Goal: Task Accomplishment & Management: Use online tool/utility

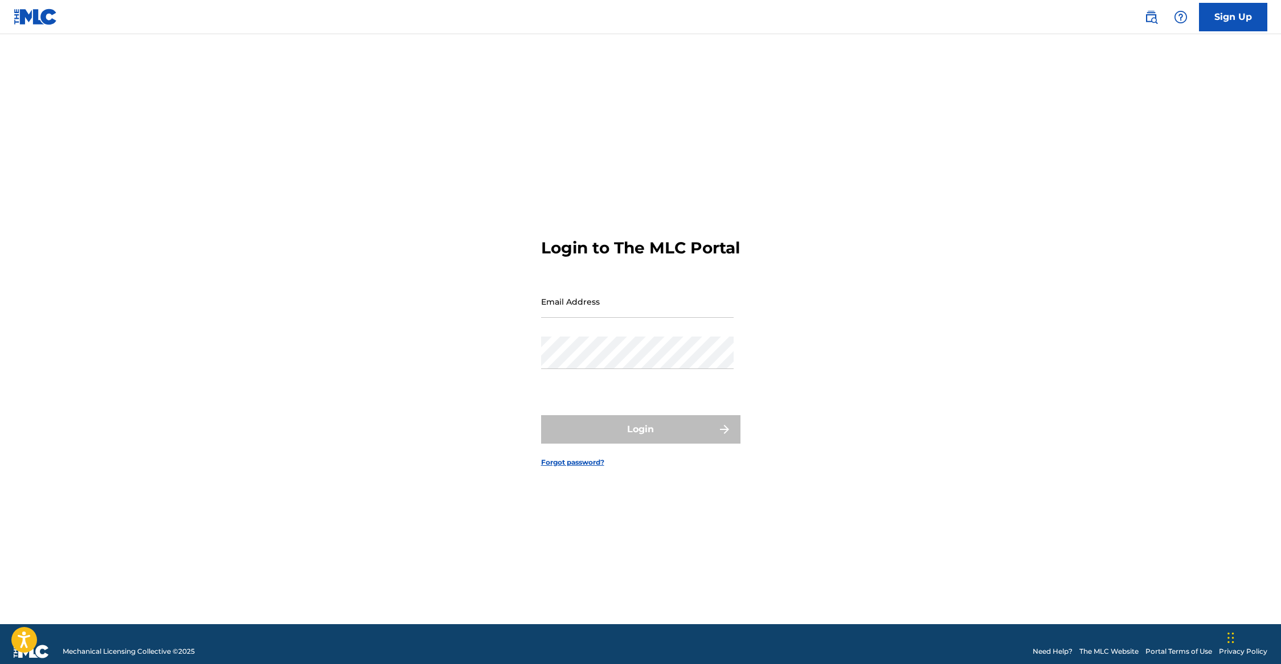
click at [957, 503] on div "Login to The MLC Portal Email Address Password Login Forgot password?" at bounding box center [640, 344] width 797 height 562
click at [686, 305] on input "Email Address" at bounding box center [637, 301] width 192 height 32
type input "[PERSON_NAME][EMAIL_ADDRESS][DOMAIN_NAME]"
click at [634, 436] on button "Login" at bounding box center [640, 429] width 199 height 28
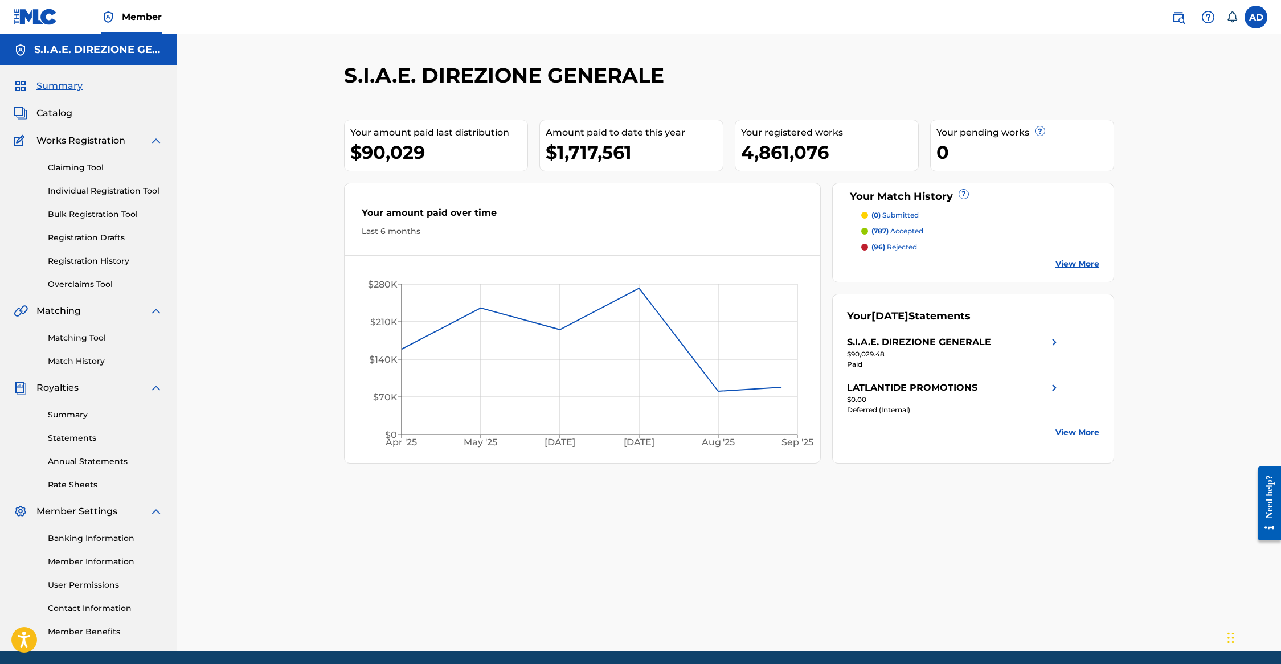
click at [72, 166] on link "Claiming Tool" at bounding box center [105, 168] width 115 height 12
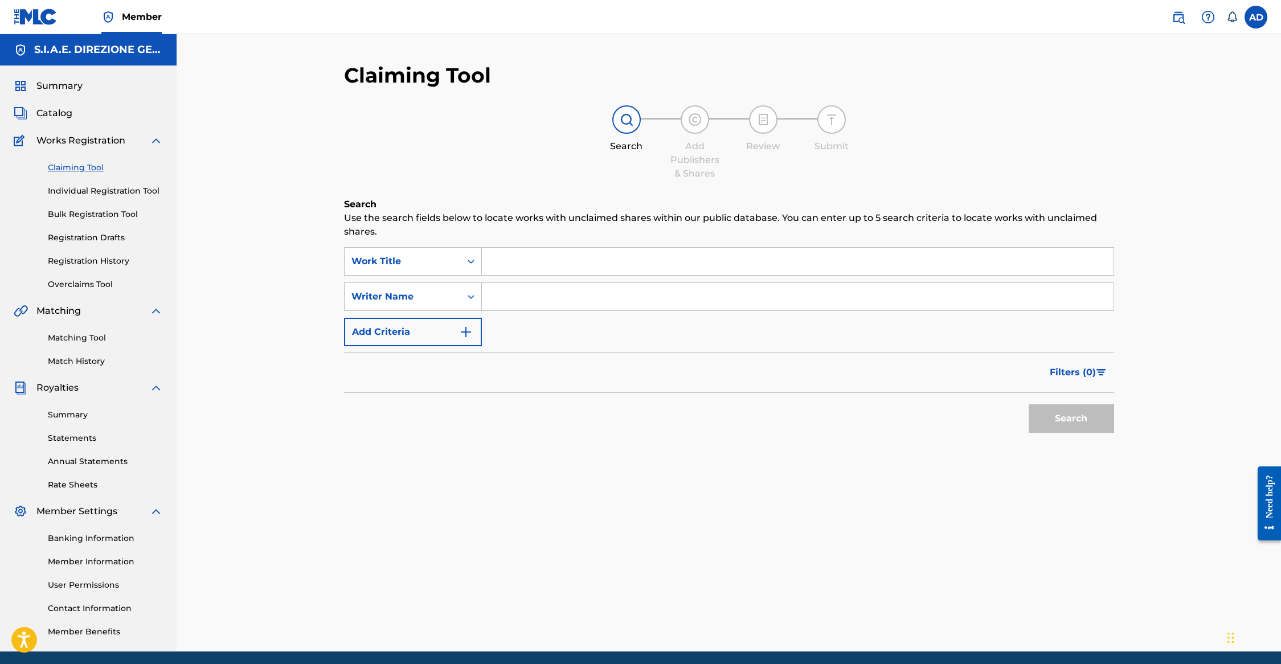
click at [608, 264] on input "Search Form" at bounding box center [798, 261] width 632 height 27
type input "TUTTA L [GEOGRAPHIC_DATA]"
click at [450, 296] on div "Writer Name" at bounding box center [402, 297] width 103 height 14
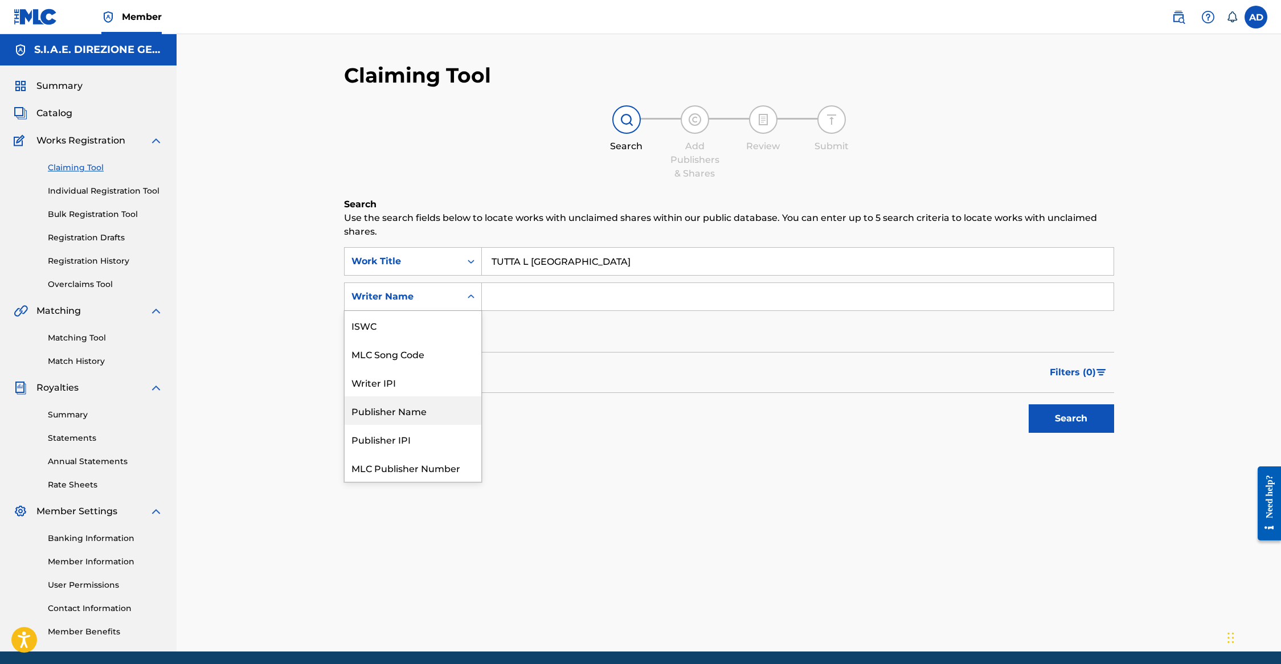
click at [528, 288] on input "Search Form" at bounding box center [798, 296] width 632 height 27
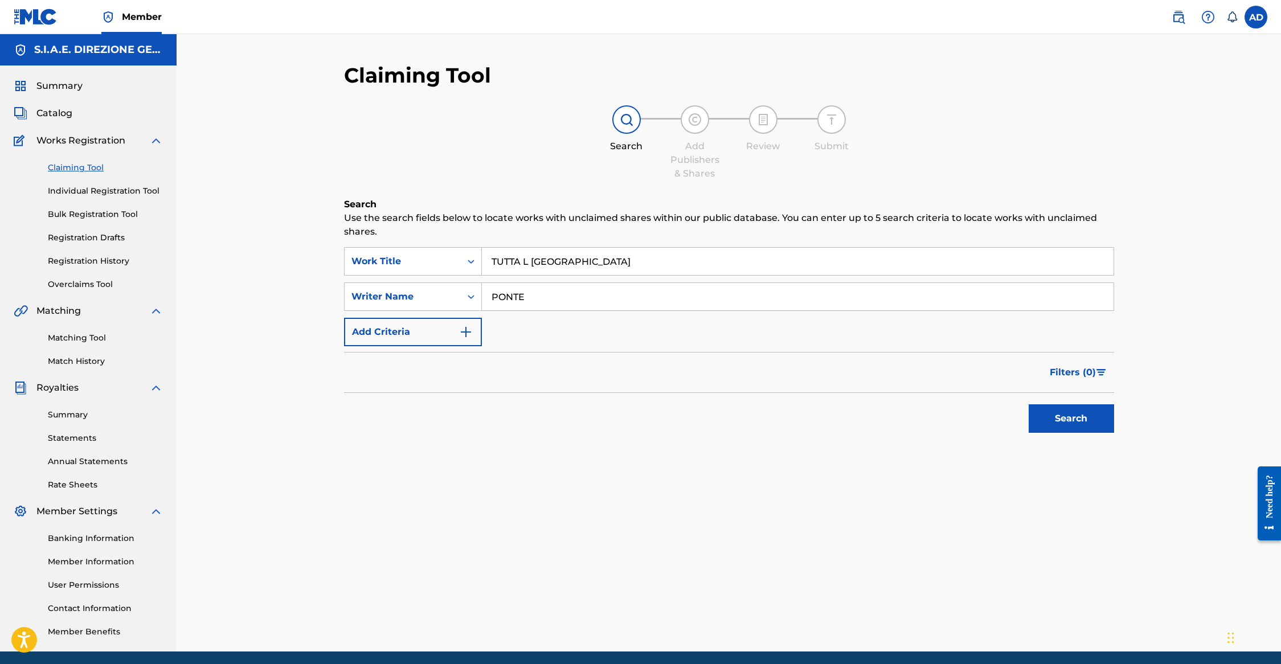
type input "PONTE"
click at [1029, 404] on button "Search" at bounding box center [1071, 418] width 85 height 28
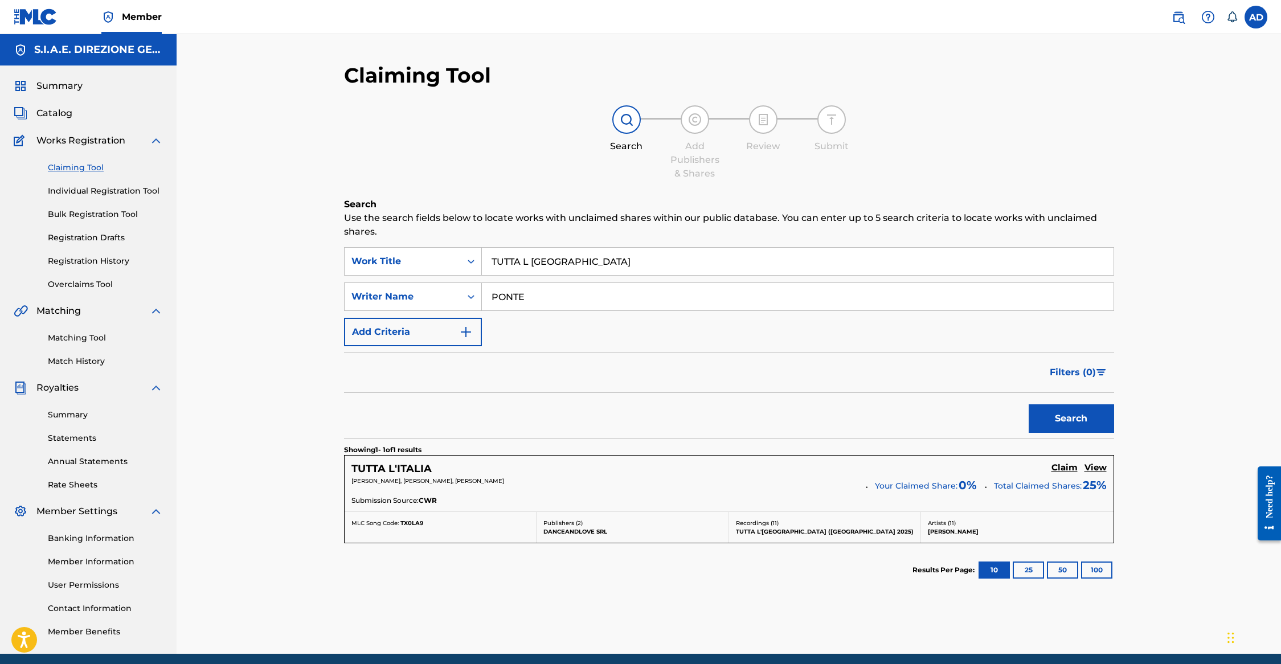
click at [425, 470] on h5 "TUTTA L'ITALIA" at bounding box center [391, 468] width 80 height 13
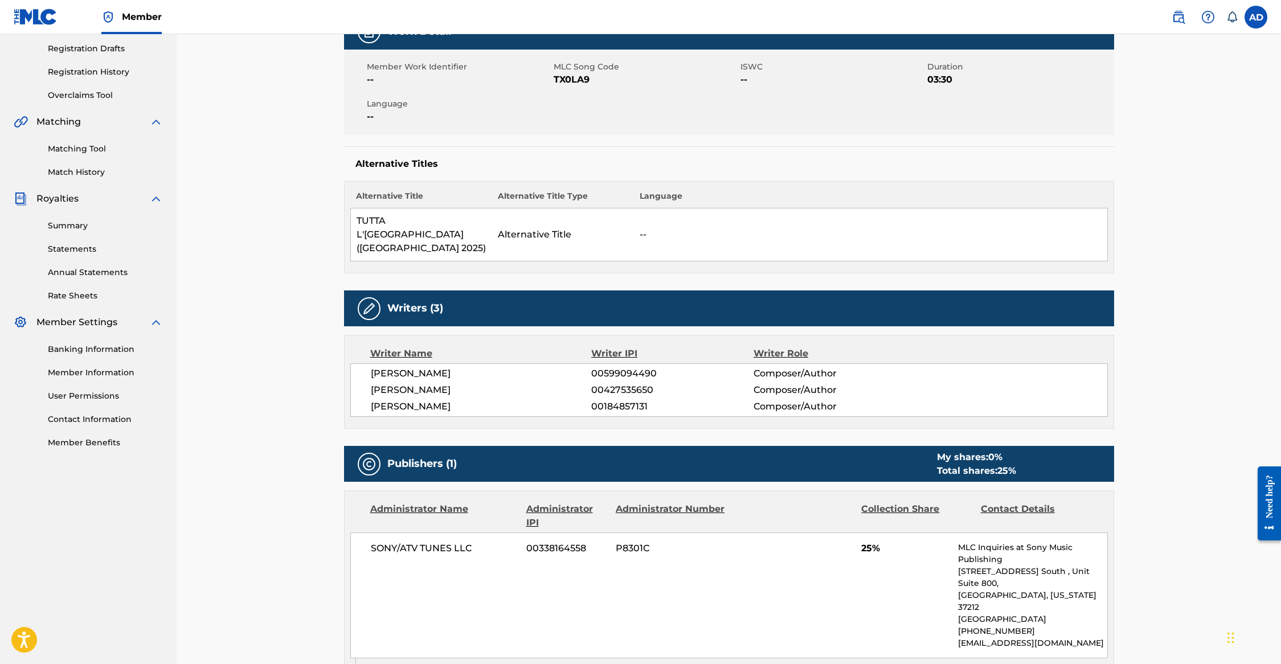
scroll to position [228, 0]
